Goal: Transaction & Acquisition: Purchase product/service

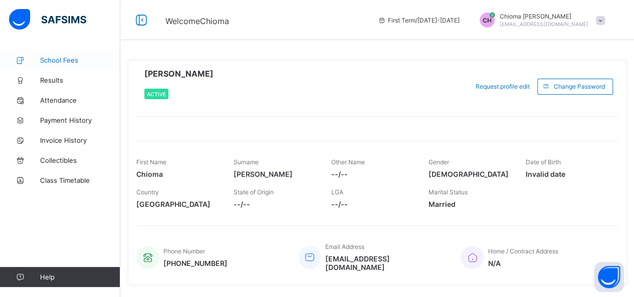
click at [59, 57] on span "School Fees" at bounding box center [80, 60] width 80 height 8
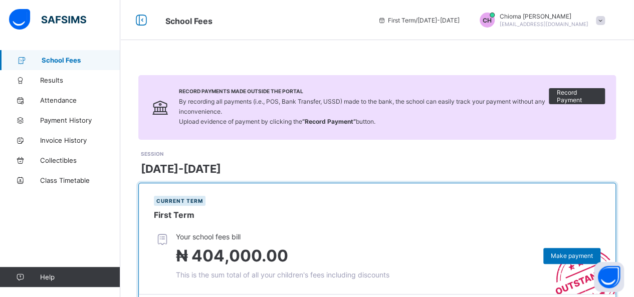
scroll to position [260, 0]
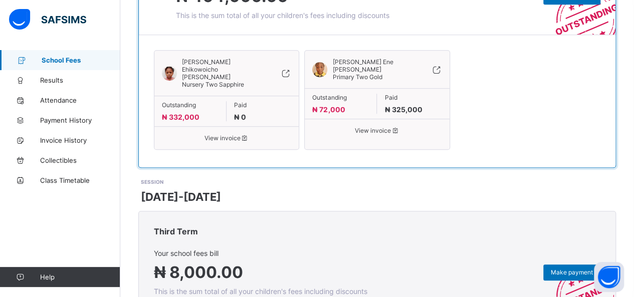
click at [227, 134] on span "View invoice" at bounding box center [226, 138] width 129 height 8
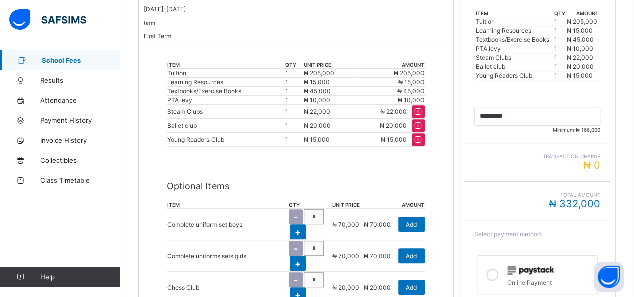
scroll to position [260, 0]
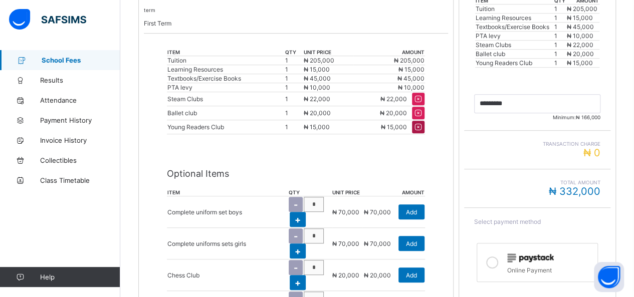
click at [422, 122] on icon at bounding box center [418, 127] width 11 height 10
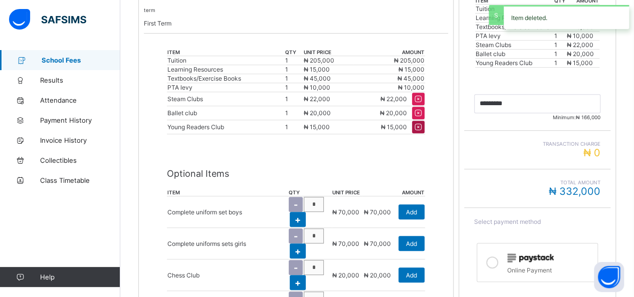
type input "*********"
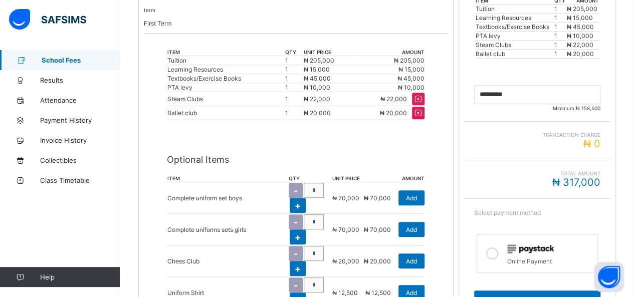
scroll to position [520, 0]
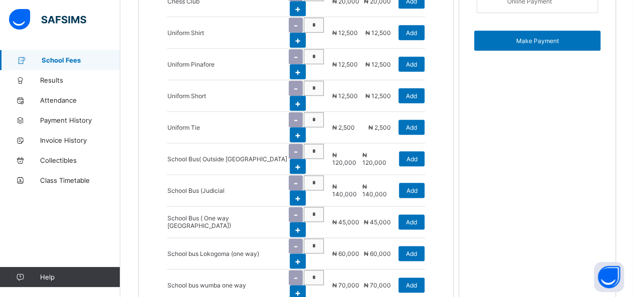
click at [81, 59] on span "School Fees" at bounding box center [81, 60] width 79 height 8
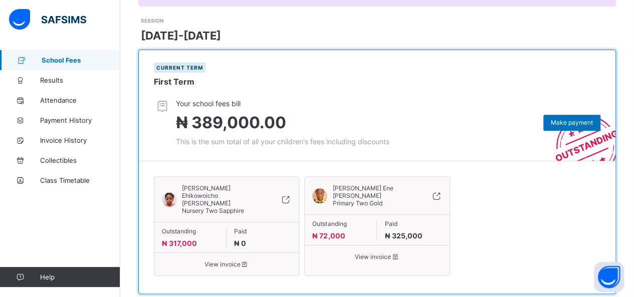
scroll to position [174, 0]
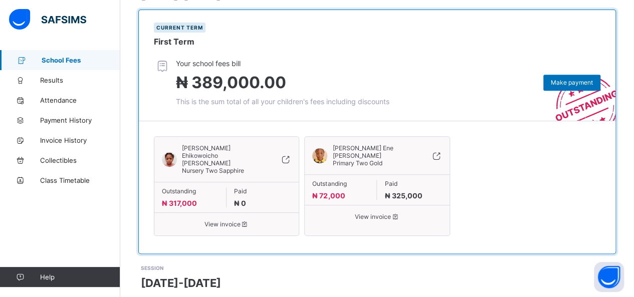
click at [392, 213] on span "View invoice" at bounding box center [376, 217] width 129 height 8
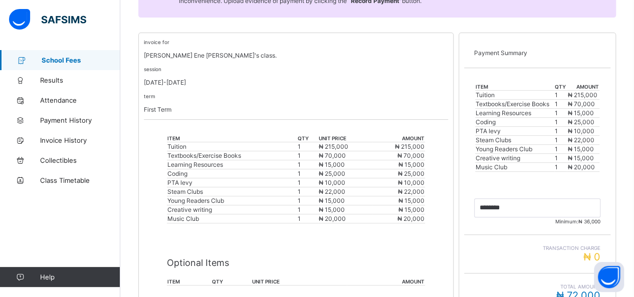
scroll to position [337, 0]
